Goal: Information Seeking & Learning: Learn about a topic

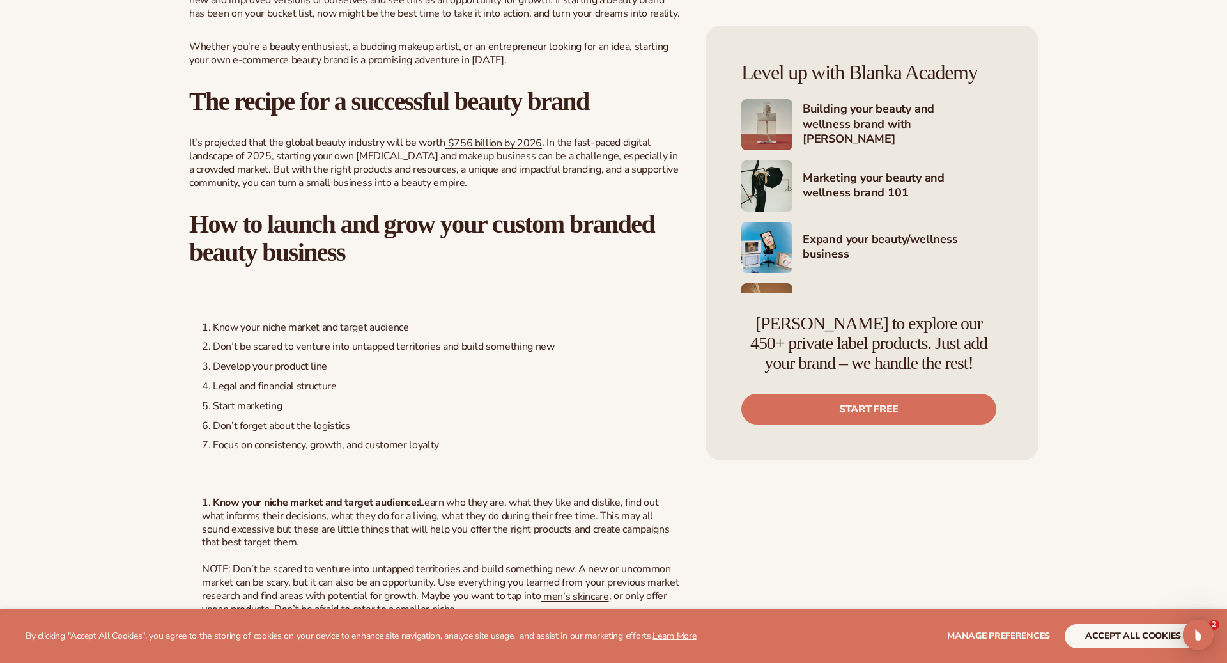
scroll to position [594, 0]
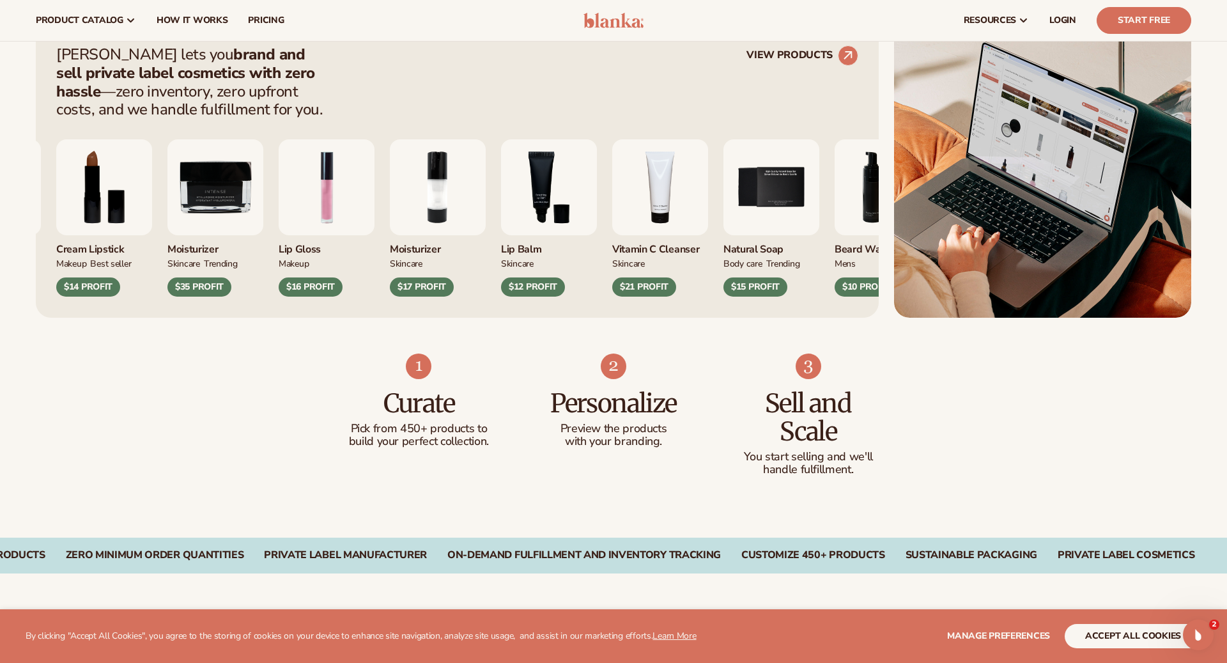
scroll to position [130, 0]
